Goal: Information Seeking & Learning: Learn about a topic

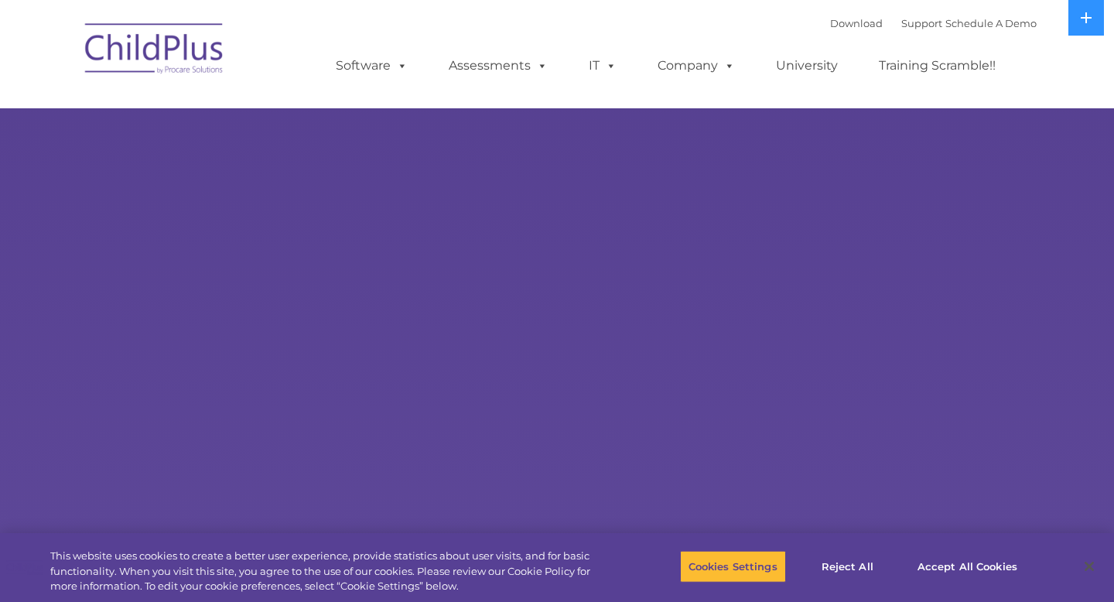
select select "MEDIUM"
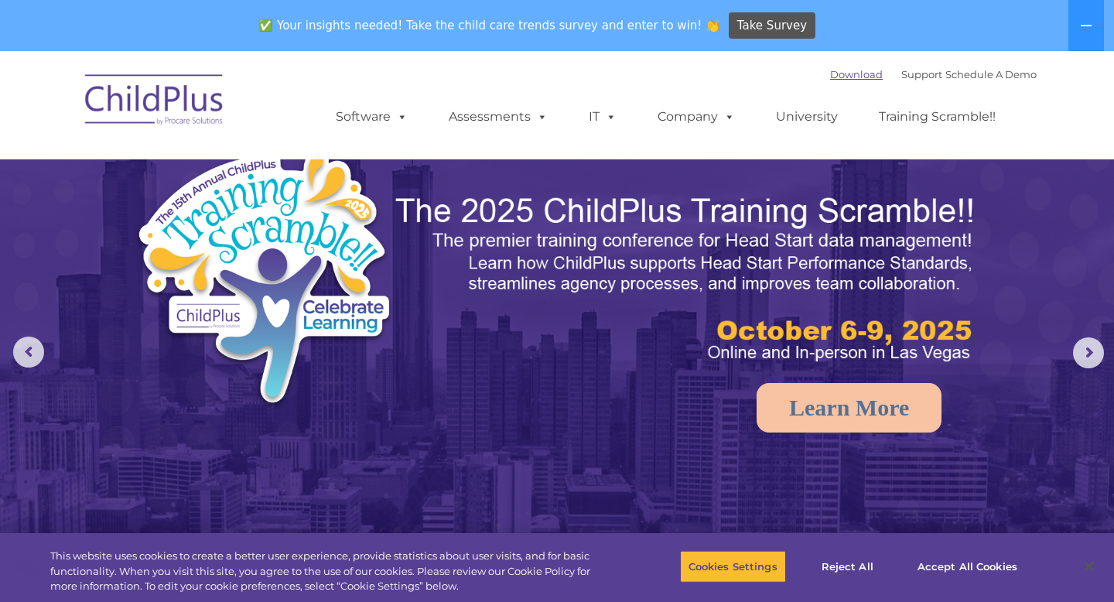
click at [840, 74] on link "Download" at bounding box center [856, 74] width 53 height 12
click at [946, 564] on button "Accept All Cookies" at bounding box center [967, 566] width 117 height 32
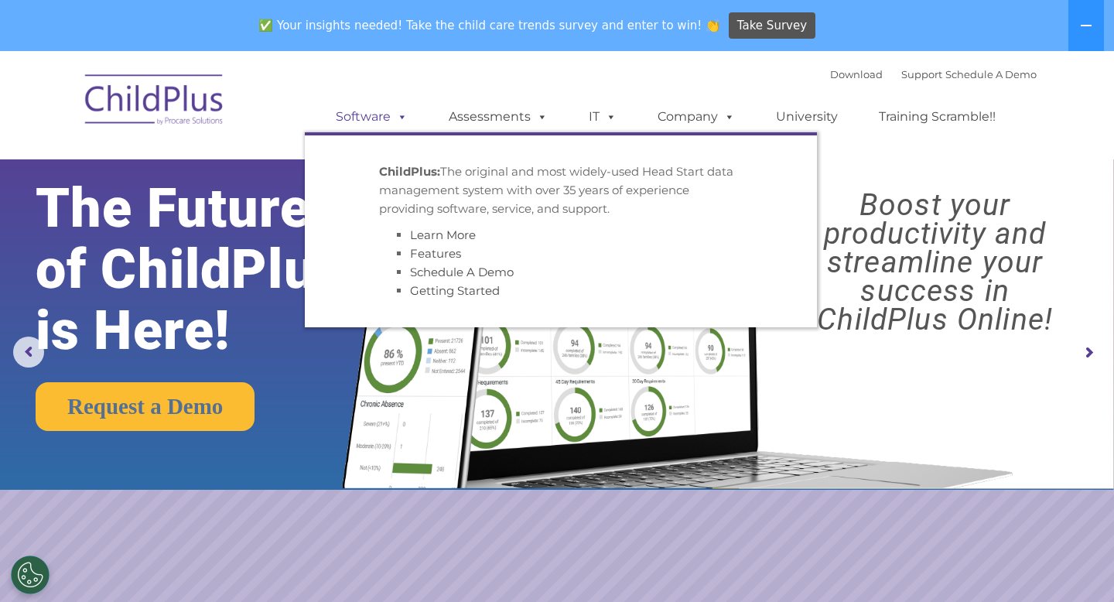
click at [380, 117] on link "Software" at bounding box center [371, 116] width 103 height 31
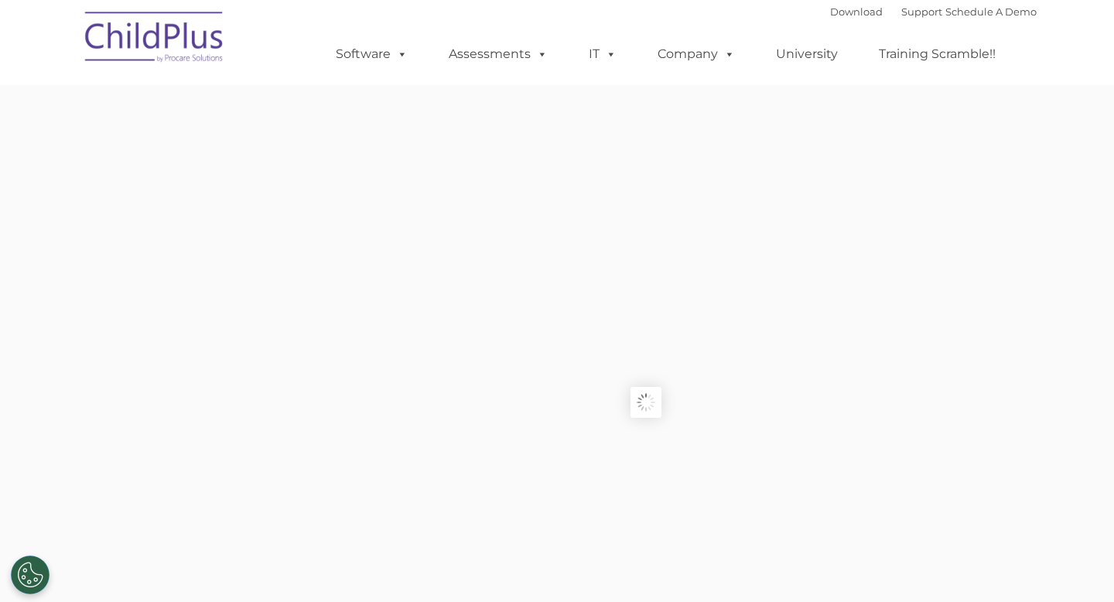
type input ""
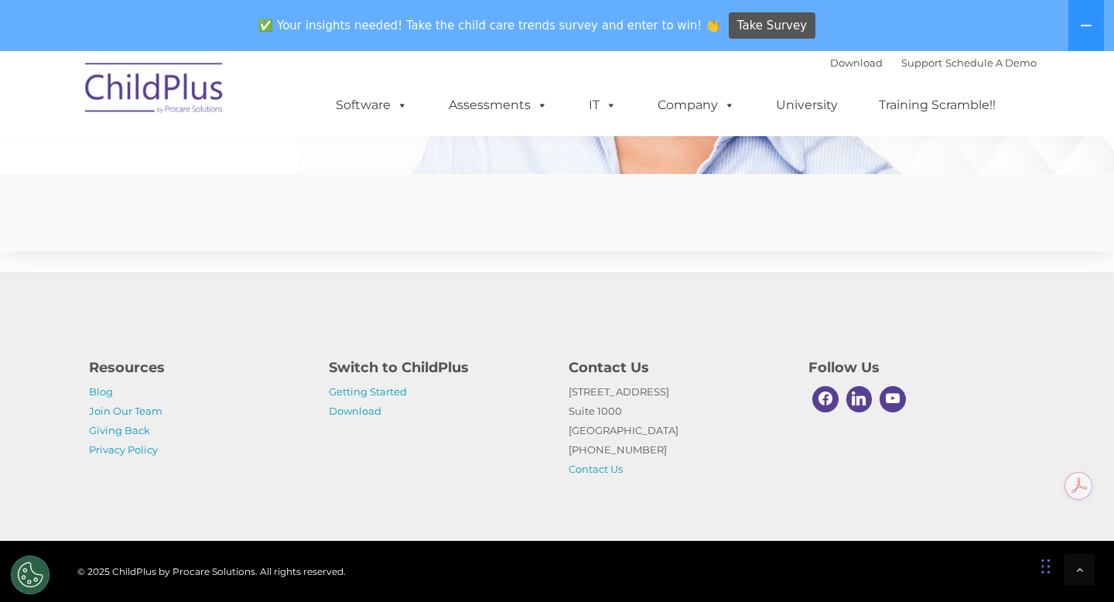
scroll to position [3820, 0]
click at [366, 413] on link "Download" at bounding box center [355, 411] width 53 height 12
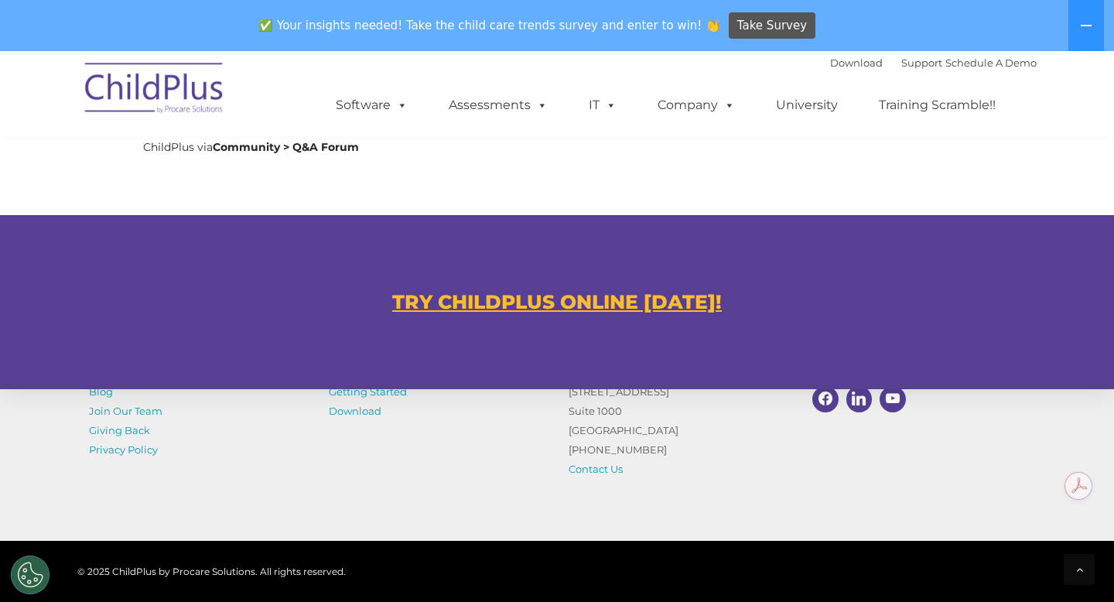
scroll to position [840, 0]
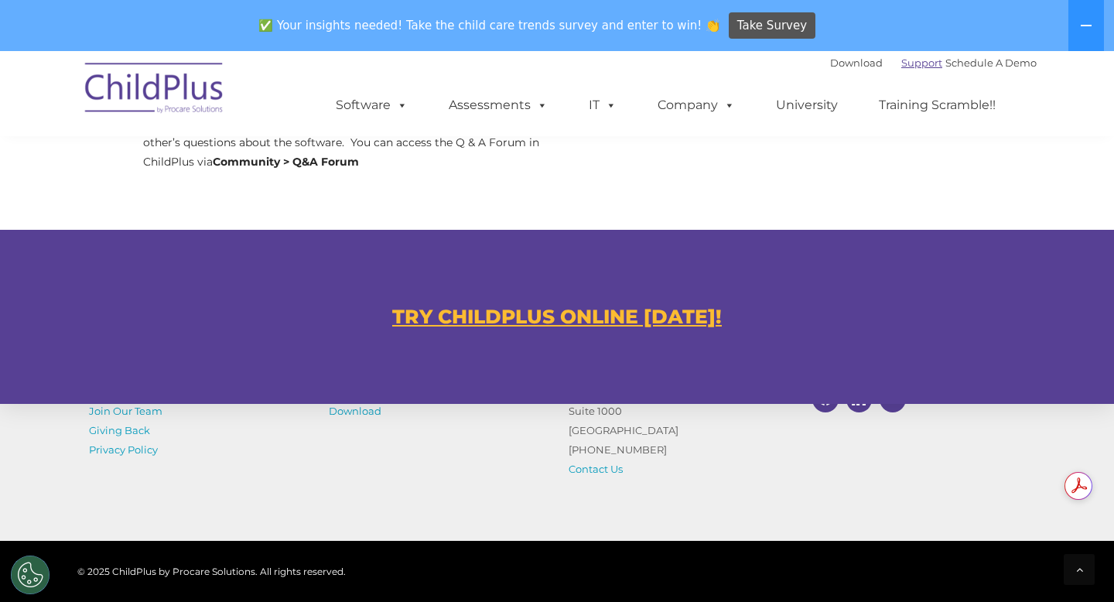
click at [910, 66] on link "Support" at bounding box center [921, 62] width 41 height 12
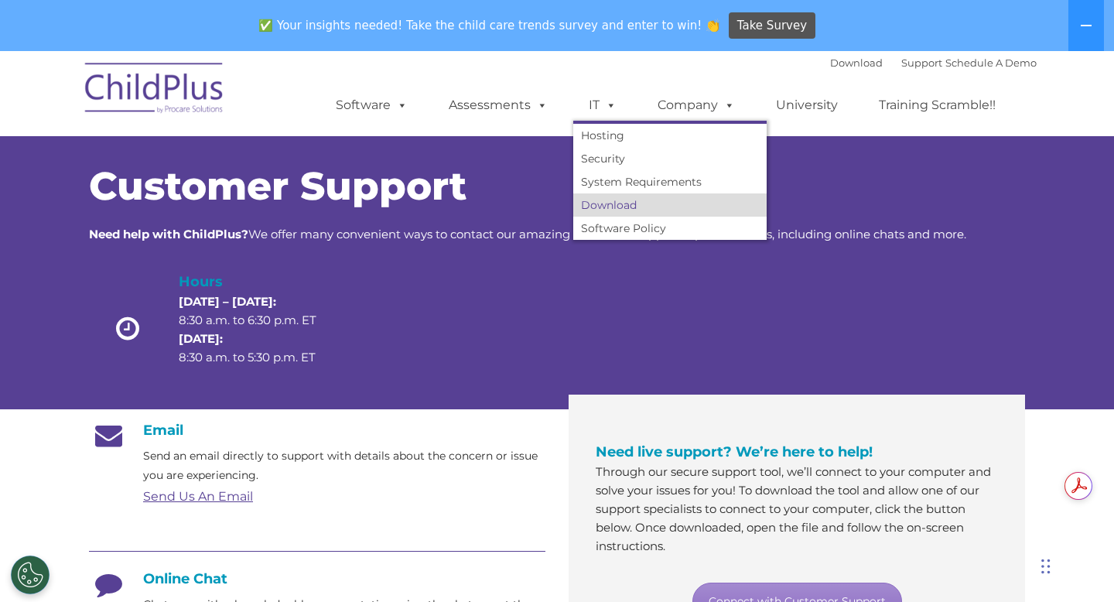
click at [603, 210] on link "Download" at bounding box center [669, 204] width 193 height 23
click at [613, 104] on span at bounding box center [608, 104] width 17 height 15
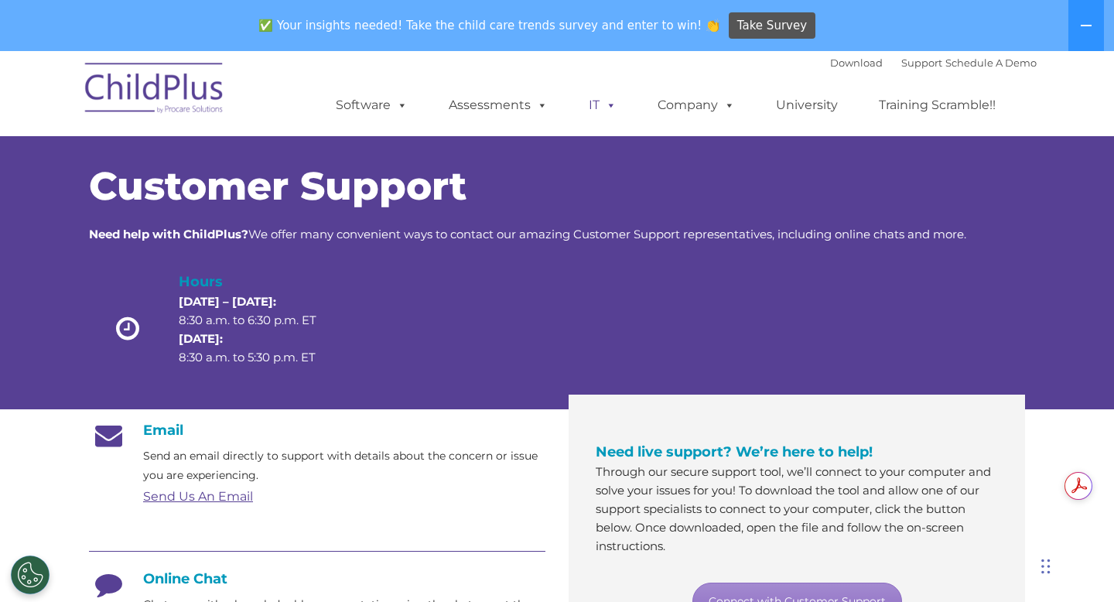
click at [613, 104] on span at bounding box center [608, 104] width 17 height 15
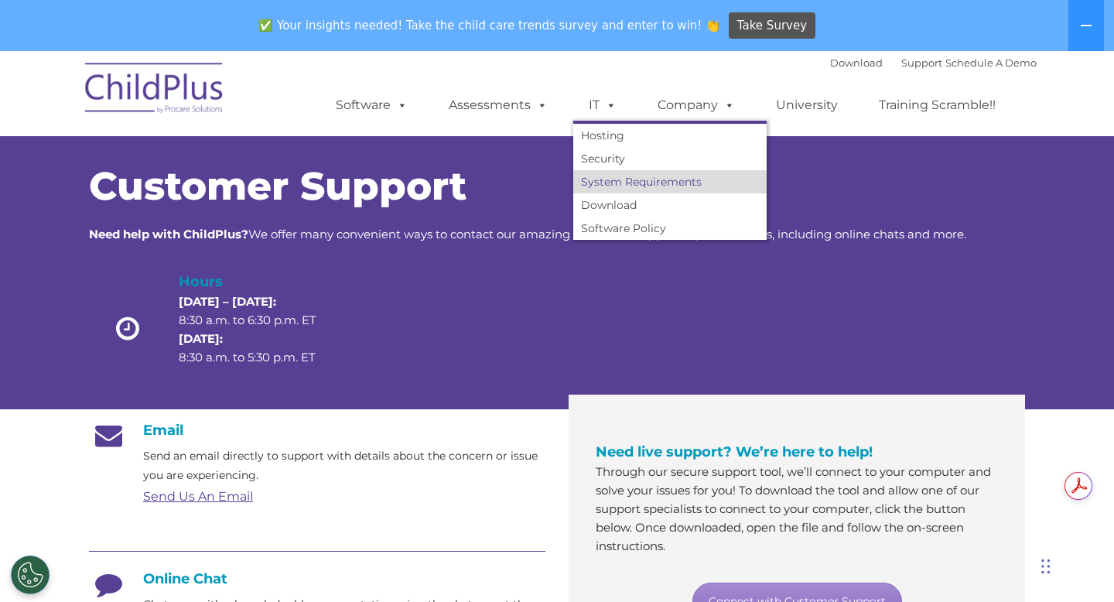
click at [600, 180] on link "System Requirements" at bounding box center [669, 181] width 193 height 23
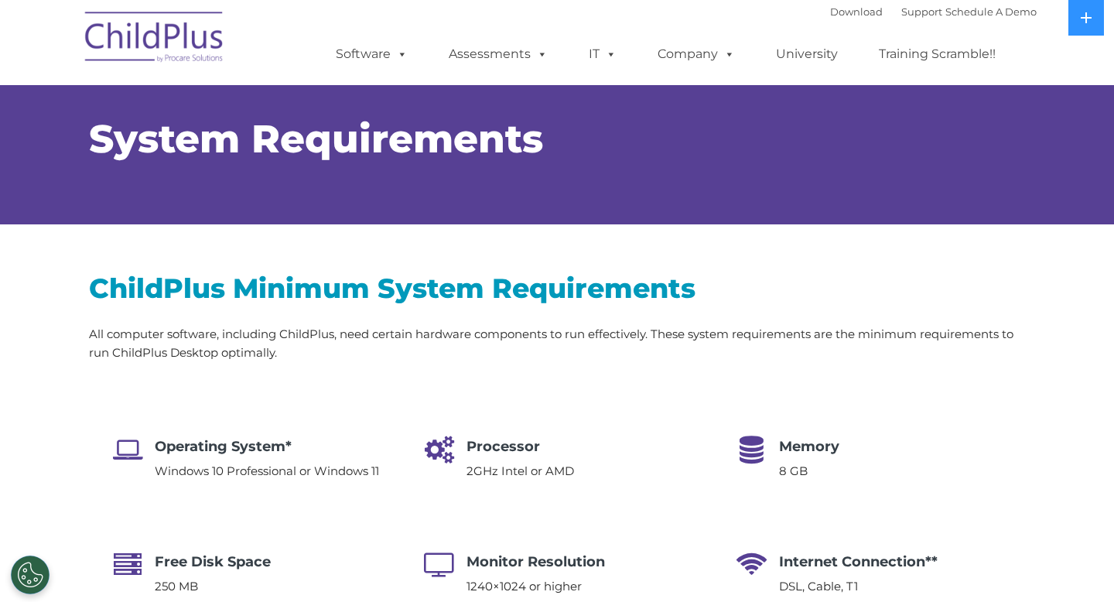
select select "MEDIUM"
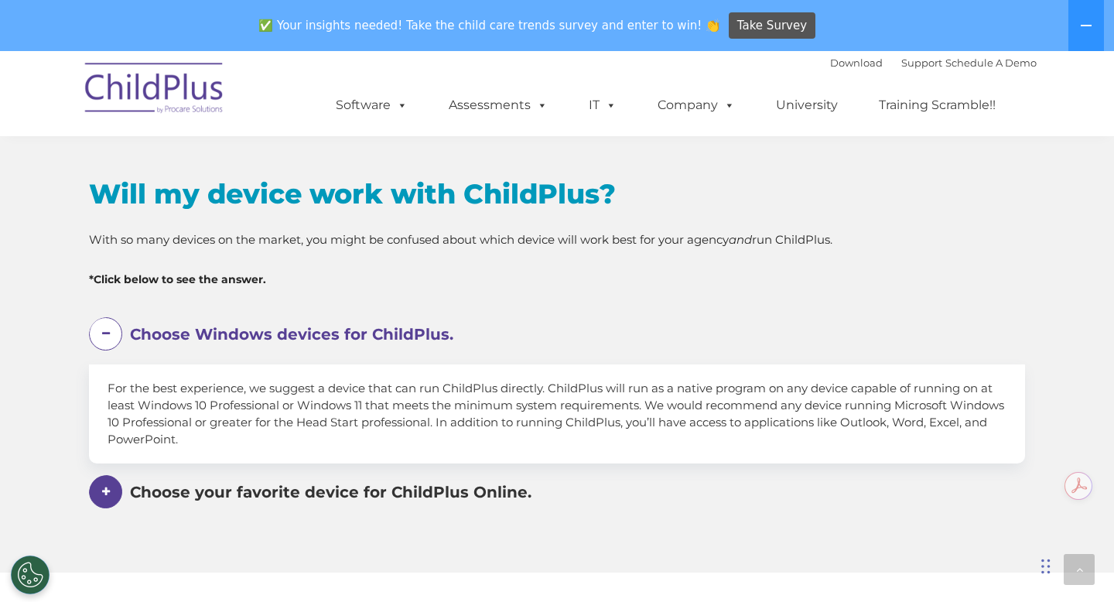
scroll to position [794, 0]
click at [386, 330] on span "Choose Windows devices for ChildPlus." at bounding box center [291, 333] width 323 height 19
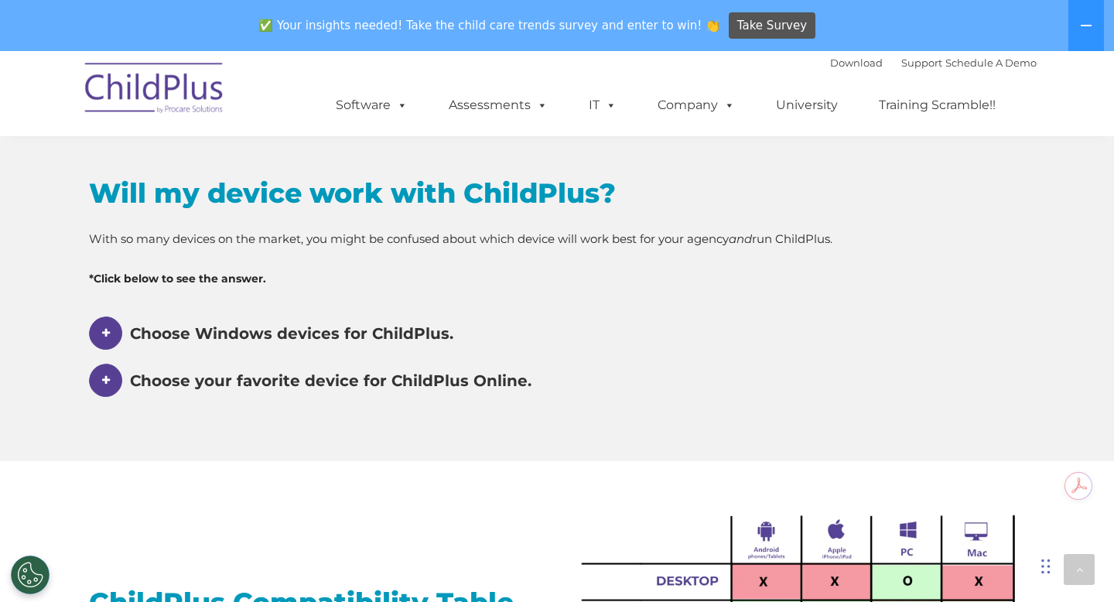
click at [386, 330] on span "Choose Windows devices for ChildPlus." at bounding box center [291, 333] width 323 height 19
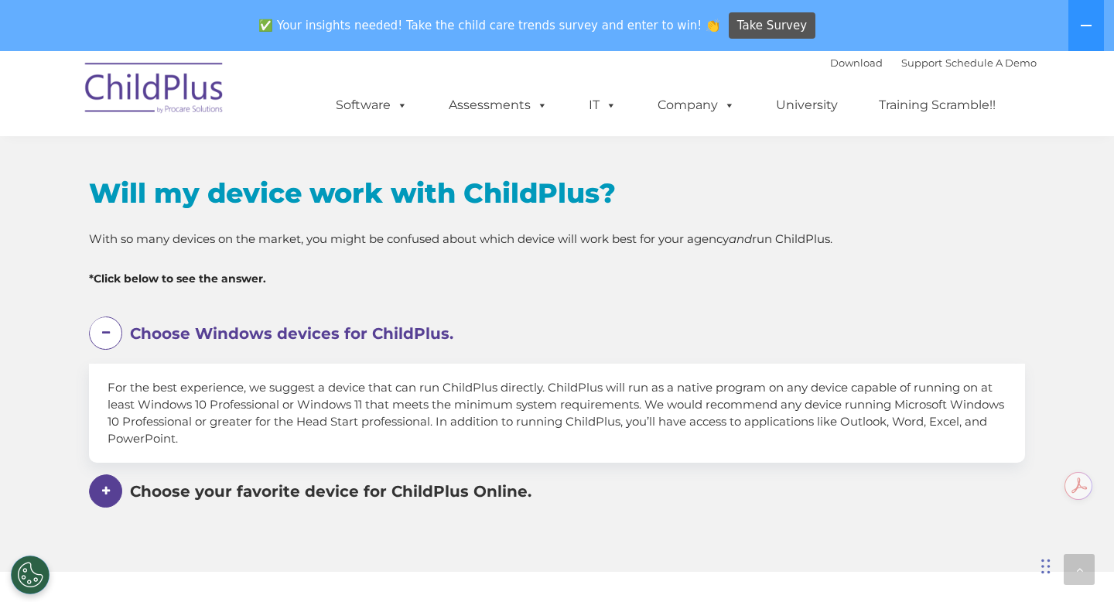
click at [334, 489] on span "Choose your favorite device for ChildPlus Online." at bounding box center [330, 491] width 401 height 19
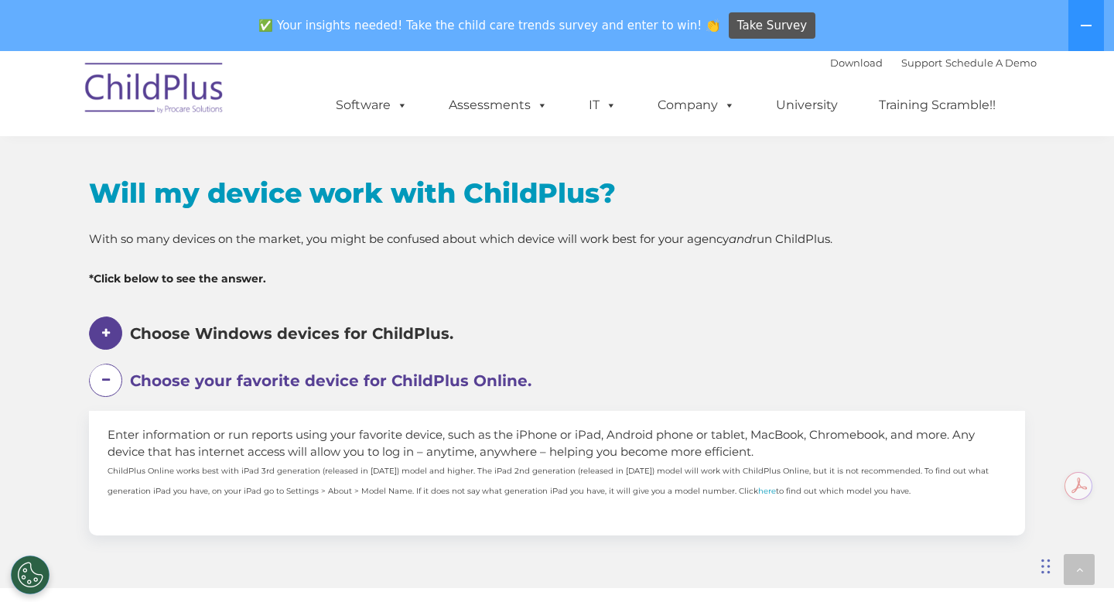
click at [336, 382] on span "Choose your favorite device for ChildPlus Online." at bounding box center [330, 380] width 401 height 19
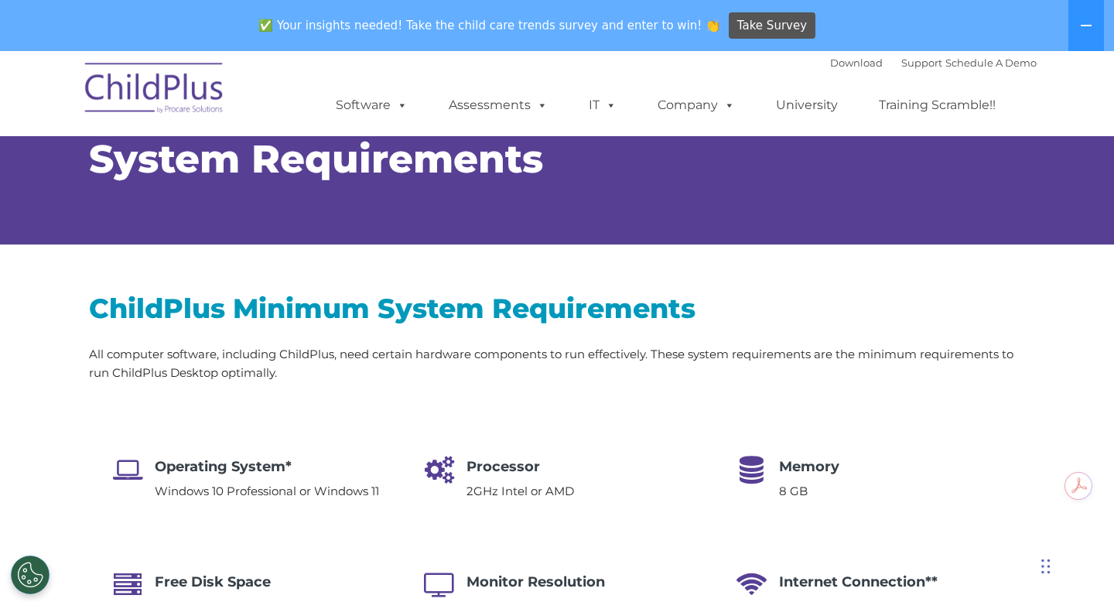
scroll to position [0, 0]
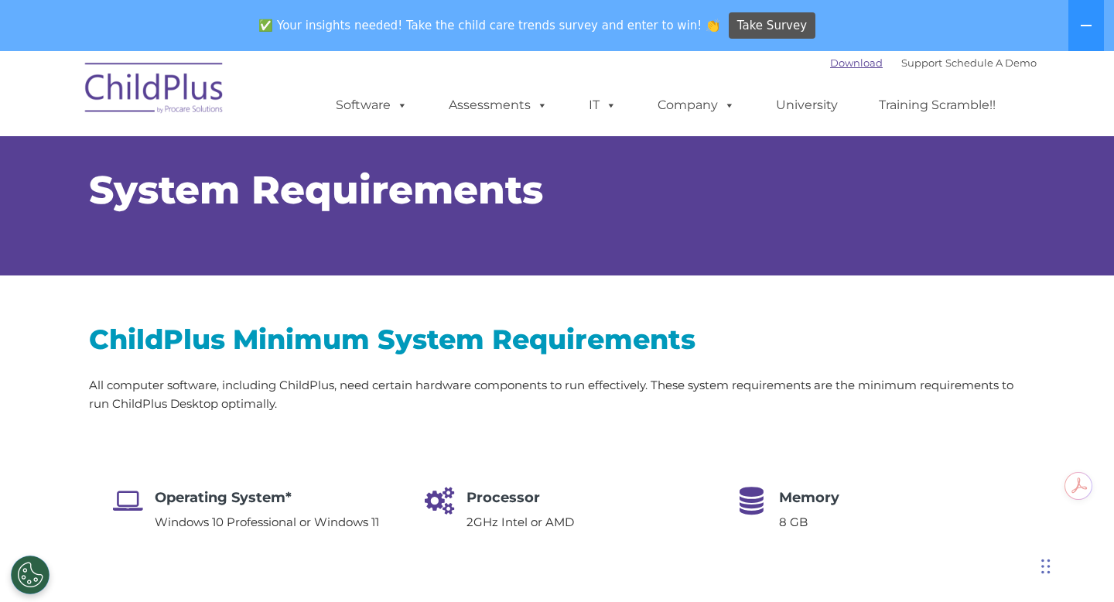
click at [836, 60] on link "Download" at bounding box center [856, 62] width 53 height 12
